Goal: Information Seeking & Learning: Learn about a topic

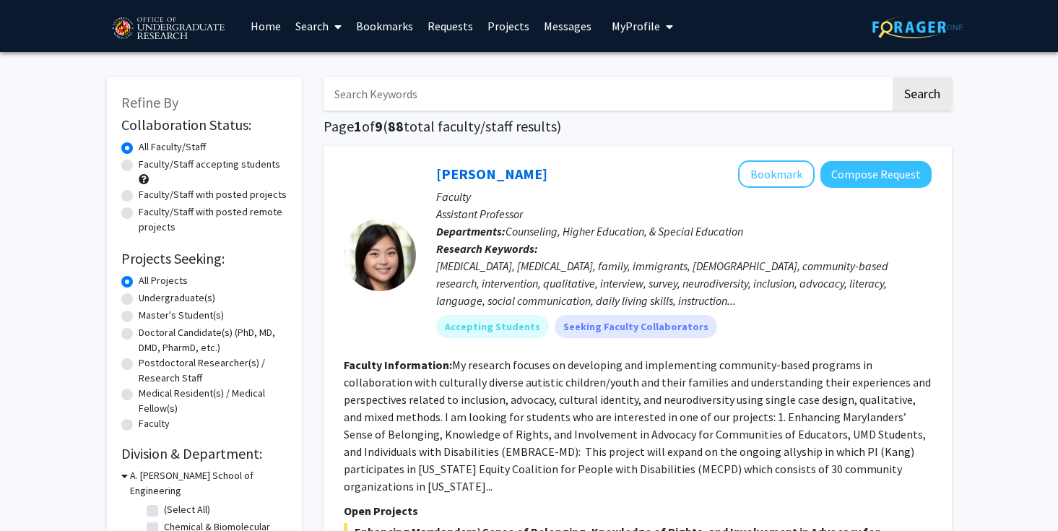
click at [412, 94] on input "Search Keywords" at bounding box center [607, 93] width 567 height 33
type input "computer science"
click at [893, 77] on button "Search" at bounding box center [922, 93] width 59 height 33
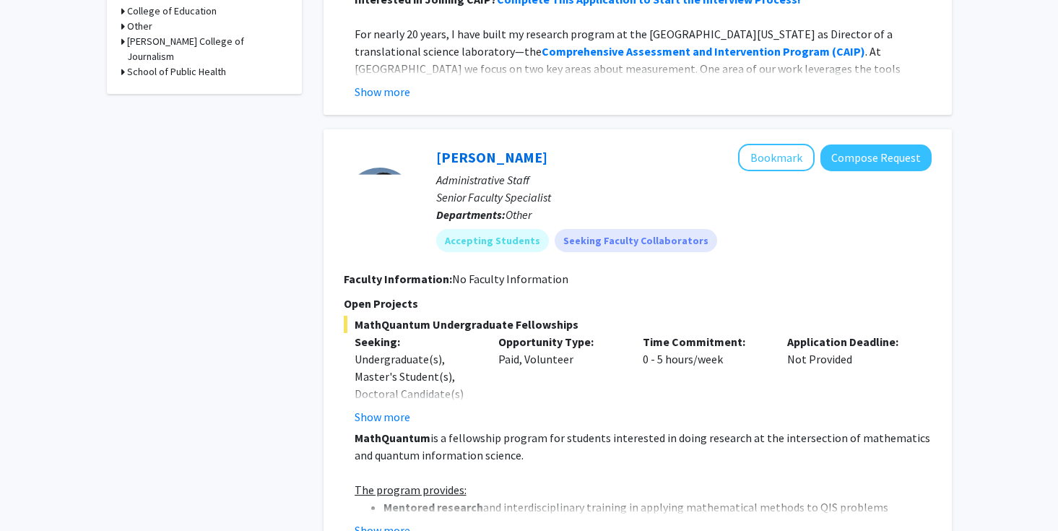
scroll to position [796, 0]
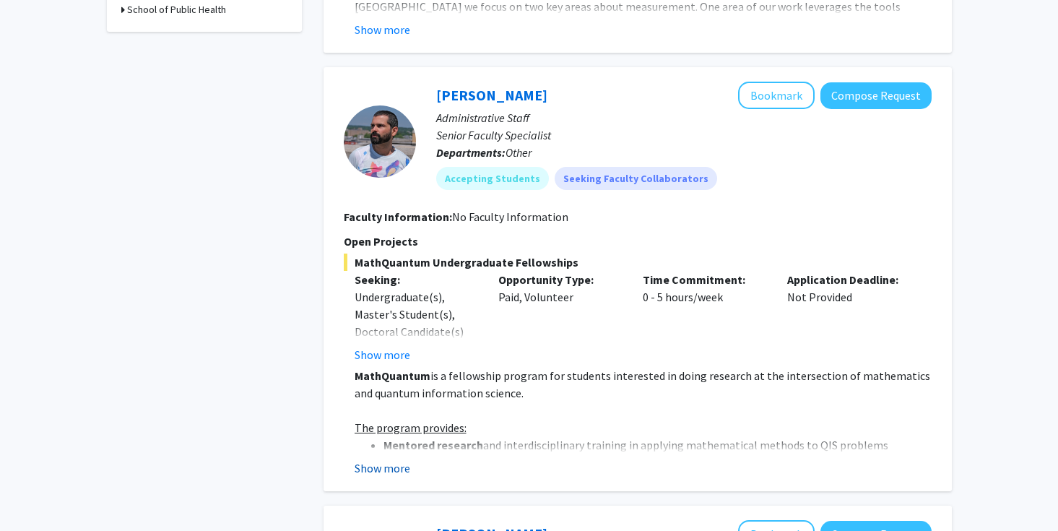
click at [379, 471] on button "Show more" at bounding box center [383, 467] width 56 height 17
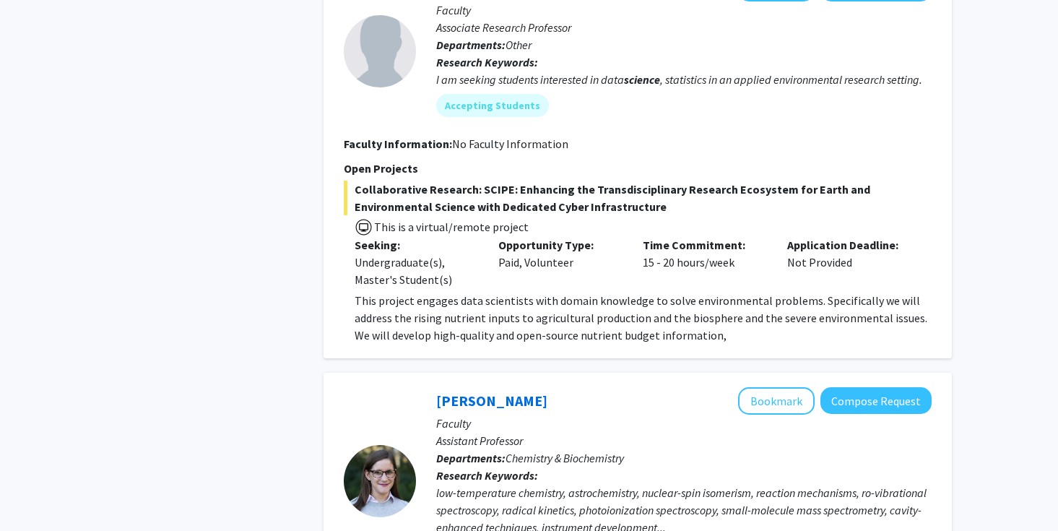
scroll to position [1852, 0]
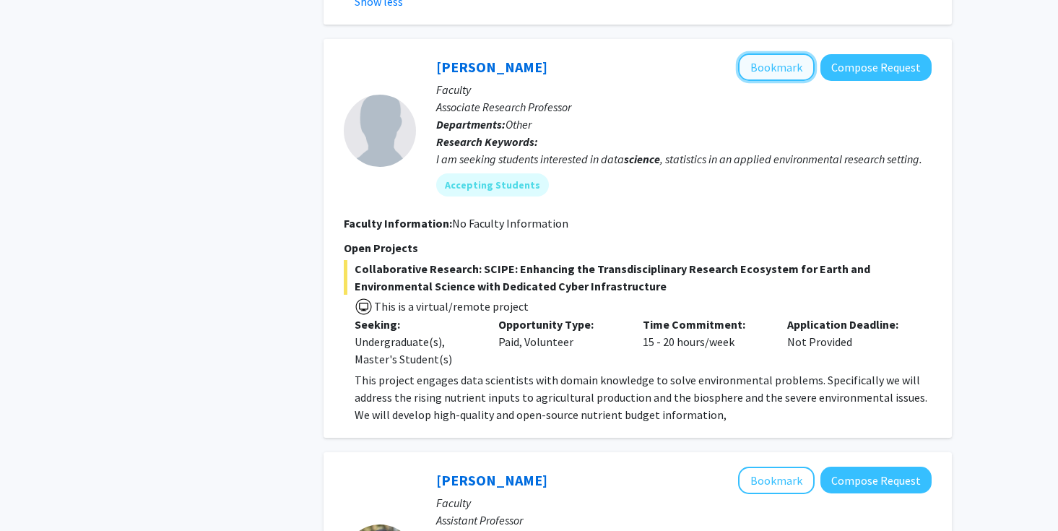
click at [768, 53] on button "Bookmark" at bounding box center [776, 66] width 77 height 27
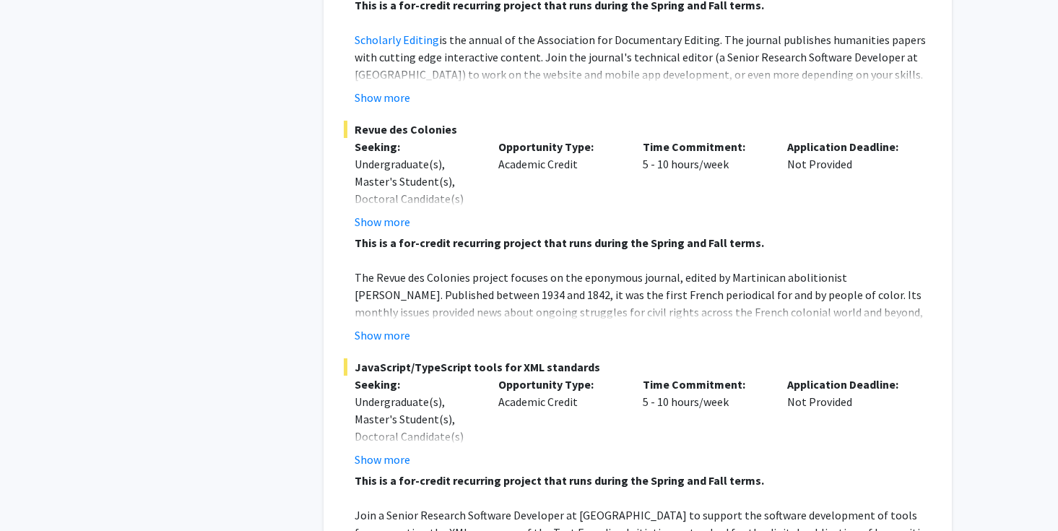
scroll to position [5520, 0]
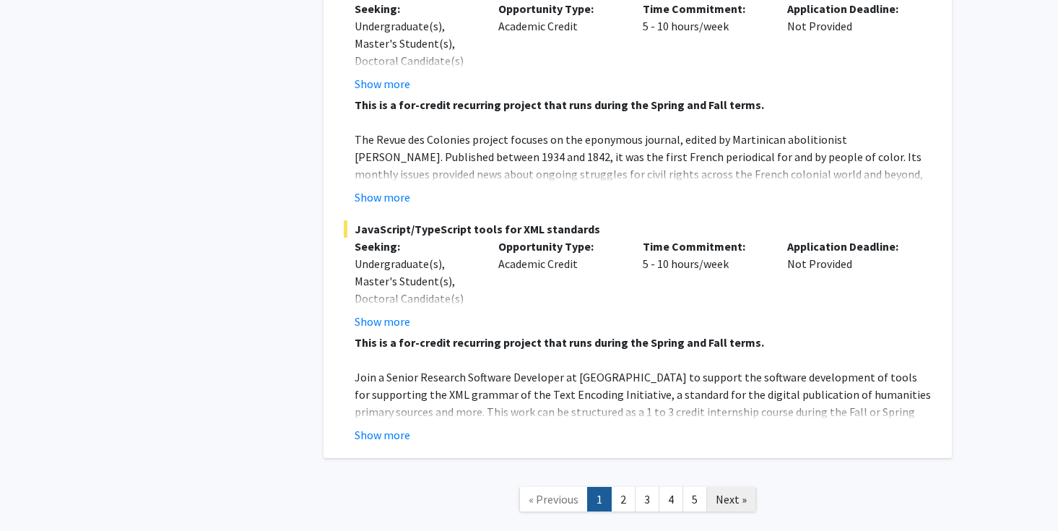
click at [729, 492] on span "Next »" at bounding box center [731, 499] width 31 height 14
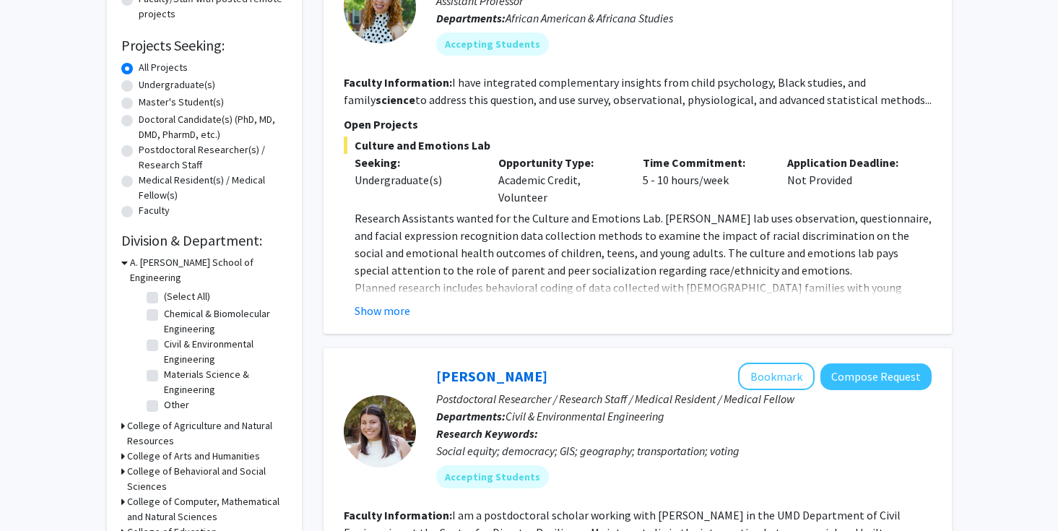
scroll to position [215, 0]
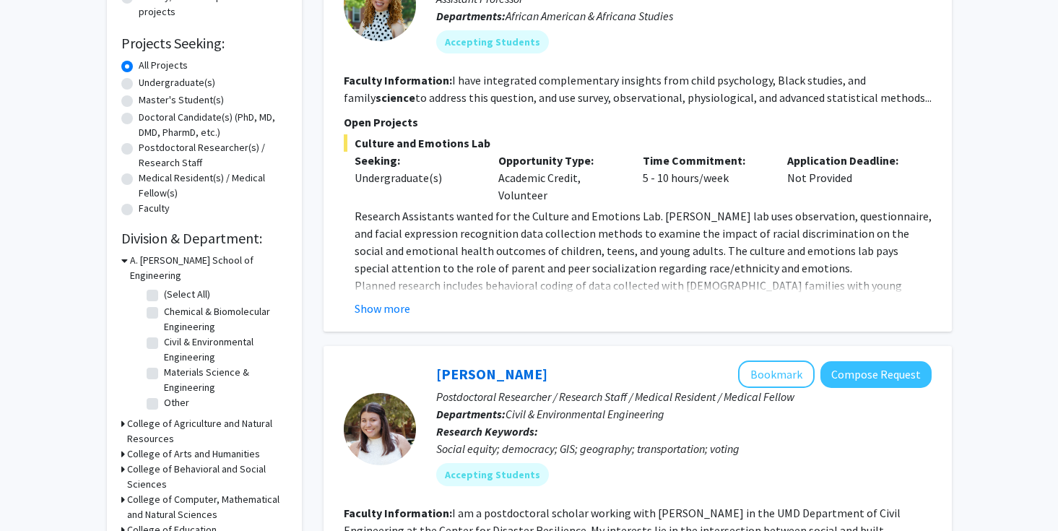
click at [139, 83] on label "Undergraduate(s)" at bounding box center [177, 82] width 77 height 15
click at [139, 83] on input "Undergraduate(s)" at bounding box center [143, 79] width 9 height 9
radio input "true"
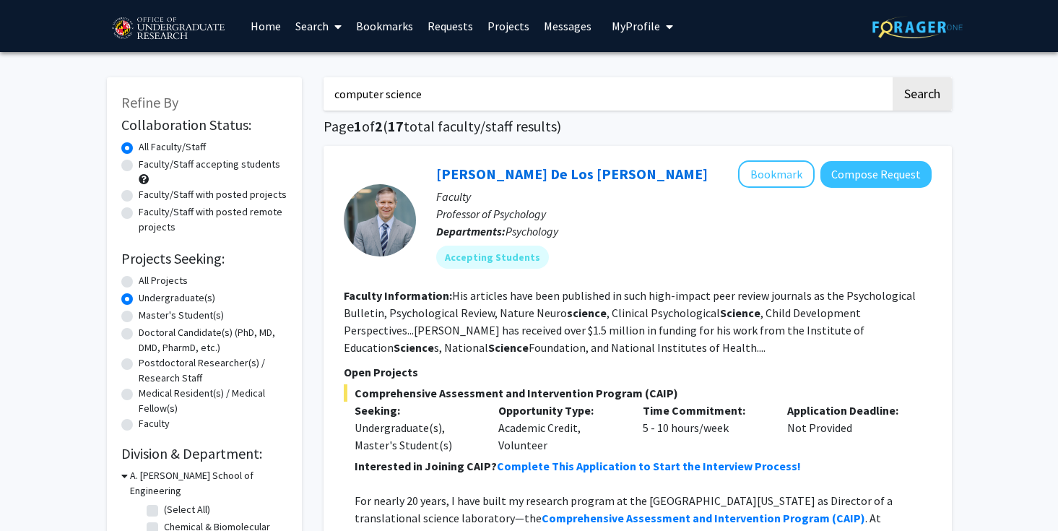
click at [139, 165] on label "Faculty/Staff accepting students" at bounding box center [210, 164] width 142 height 15
click at [139, 165] on input "Faculty/Staff accepting students" at bounding box center [143, 161] width 9 height 9
radio input "true"
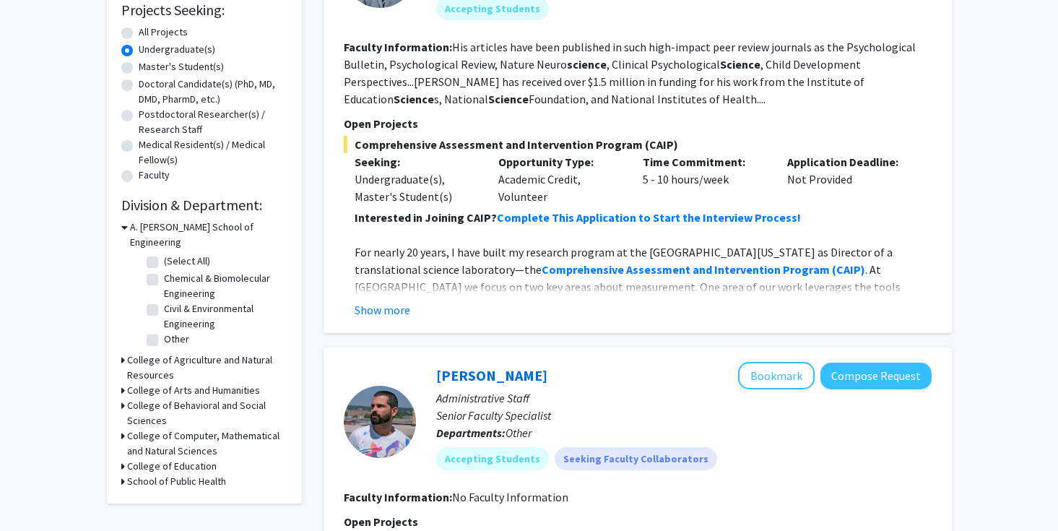
scroll to position [251, 0]
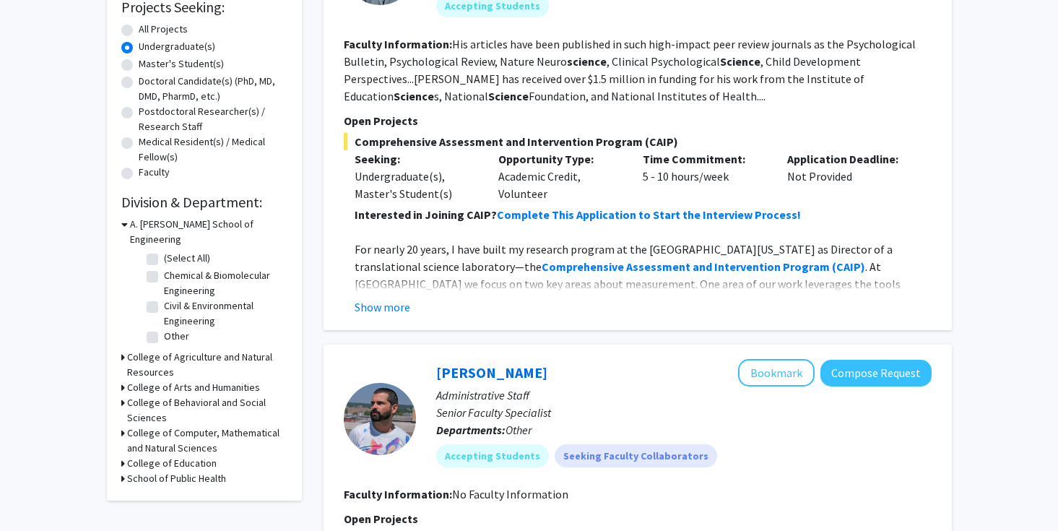
click at [244, 425] on h3 "College of Computer, Mathematical and Natural Sciences" at bounding box center [207, 440] width 160 height 30
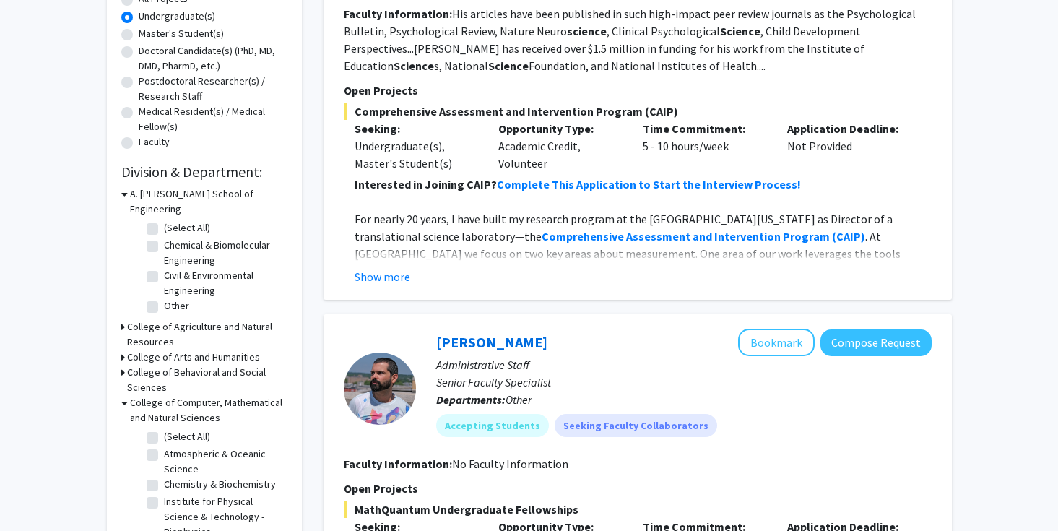
scroll to position [0, 0]
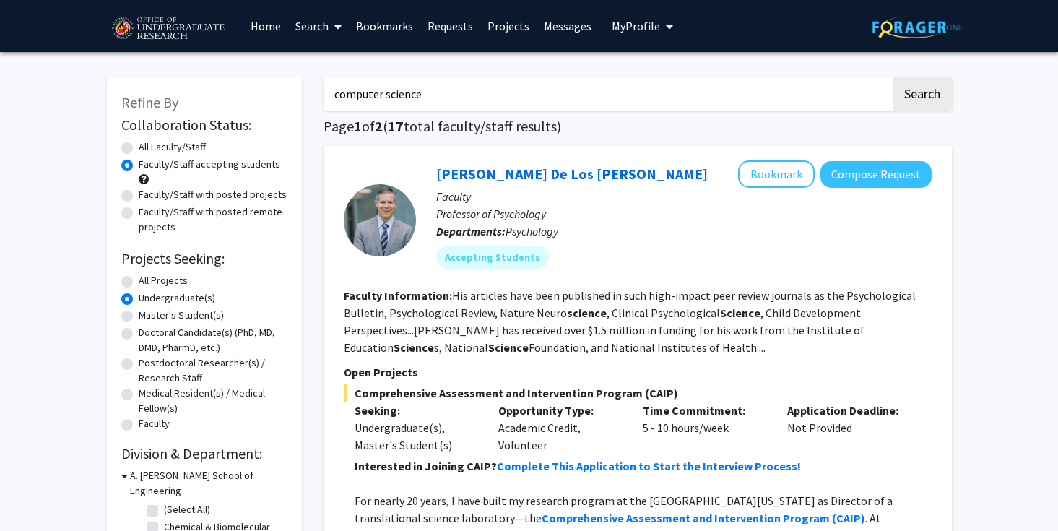
drag, startPoint x: 445, startPoint y: 100, endPoint x: 144, endPoint y: 38, distance: 307.7
type input "data science"
click at [893, 77] on button "Search" at bounding box center [922, 93] width 59 height 33
radio input "true"
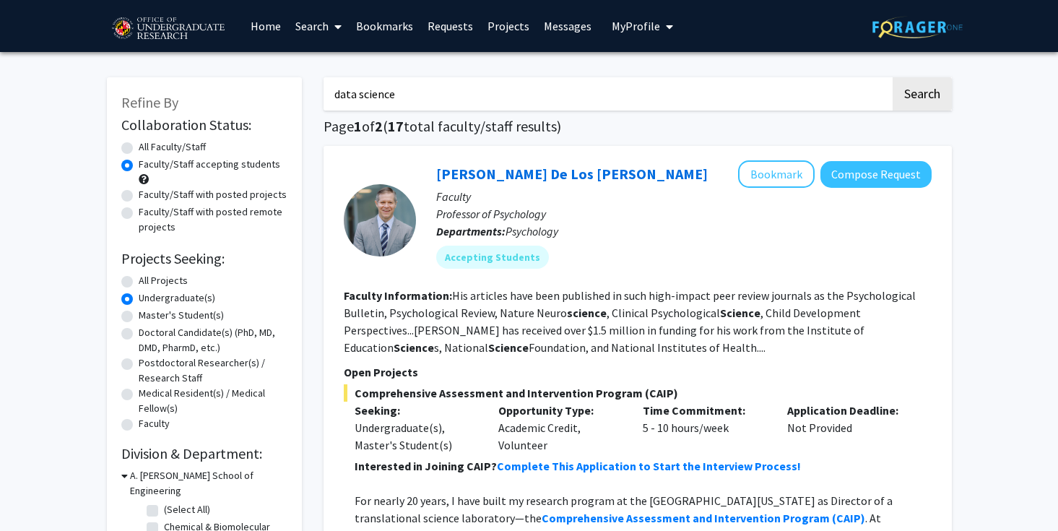
radio input "true"
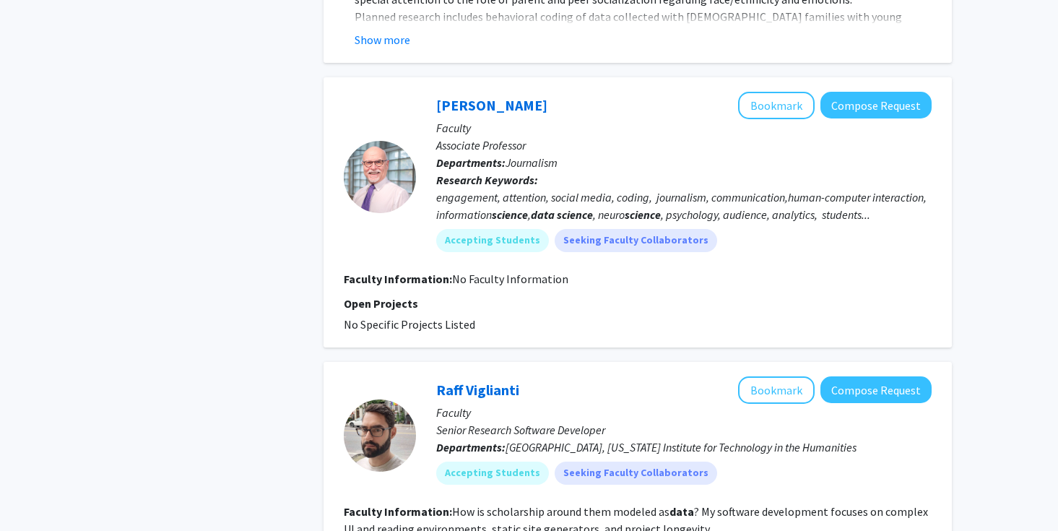
scroll to position [2546, 0]
